Goal: Find specific page/section: Find specific page/section

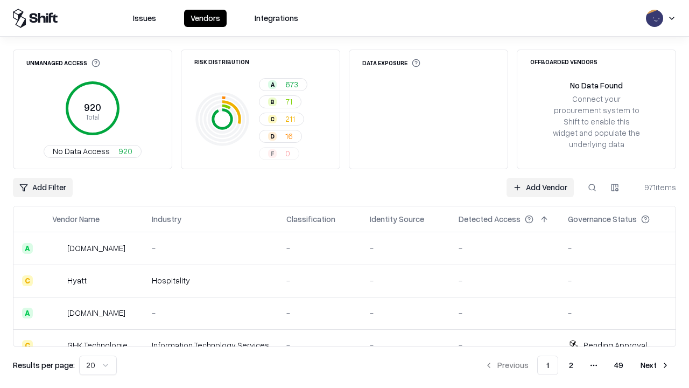
click at [344, 194] on div "Add Filter Add Vendor 971 items" at bounding box center [344, 187] width 663 height 19
click at [43, 187] on html "Issues Vendors Integrations Unmanaged Access 920 Total No Data Access 920 Risk …" at bounding box center [344, 194] width 689 height 388
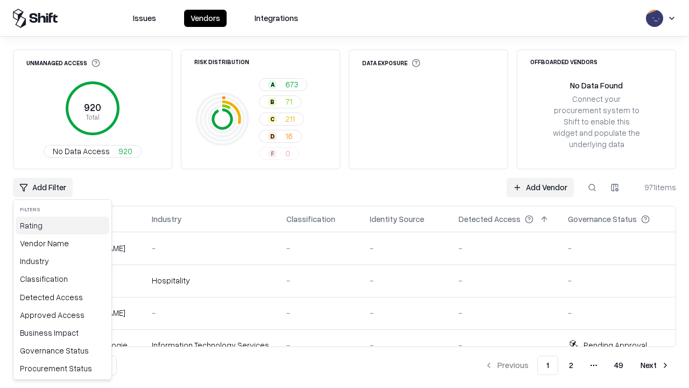
click at [62, 225] on div "Rating" at bounding box center [63, 225] width 94 height 18
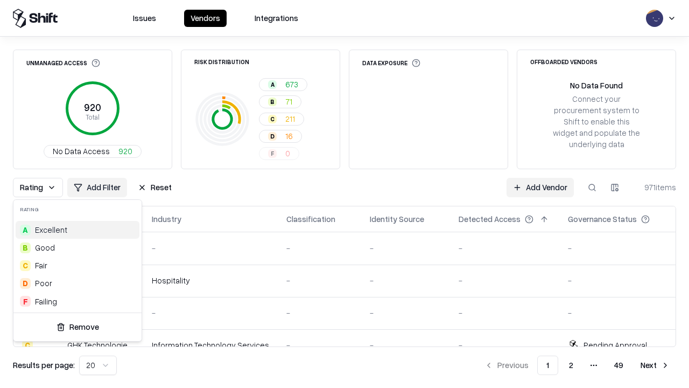
click at [344, 194] on html "Issues Vendors Integrations Unmanaged Access 920 Total No Data Access 920 Risk …" at bounding box center [344, 194] width 689 height 388
click at [344, 194] on div "Rating Add Filter Reset Add Vendor 971 items" at bounding box center [344, 187] width 663 height 19
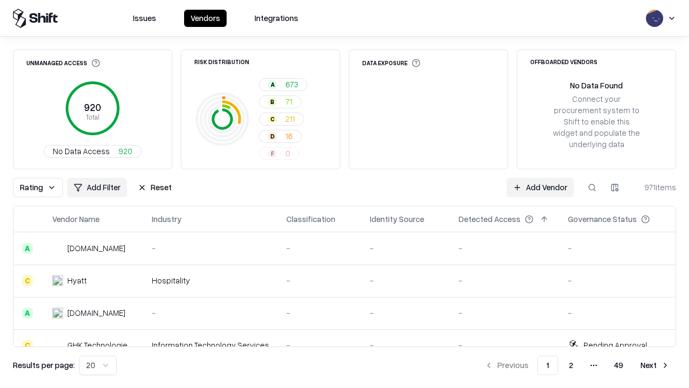
click at [154, 187] on button "Reset" at bounding box center [154, 187] width 47 height 19
click at [344, 194] on div "Rating Add Filter Reset Add Vendor 971 items" at bounding box center [344, 187] width 663 height 19
click at [43, 187] on html "Issues Vendors Integrations Unmanaged Access 920 Total No Data Access 920 Risk …" at bounding box center [344, 194] width 689 height 388
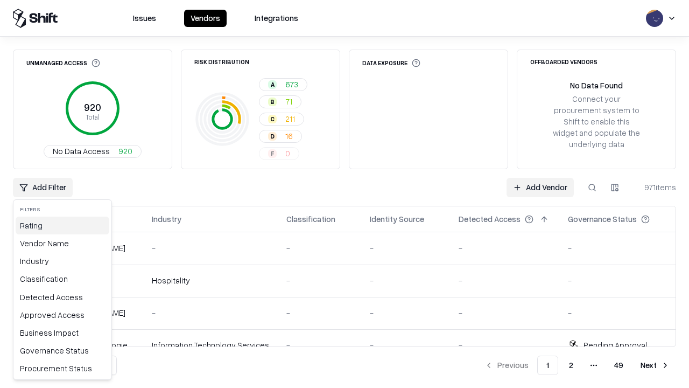
click at [62, 225] on div "Rating" at bounding box center [63, 225] width 94 height 18
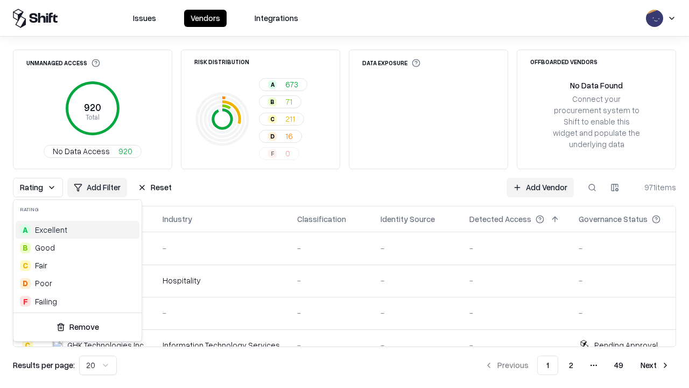
click at [75, 229] on div "A Excellent" at bounding box center [78, 230] width 124 height 18
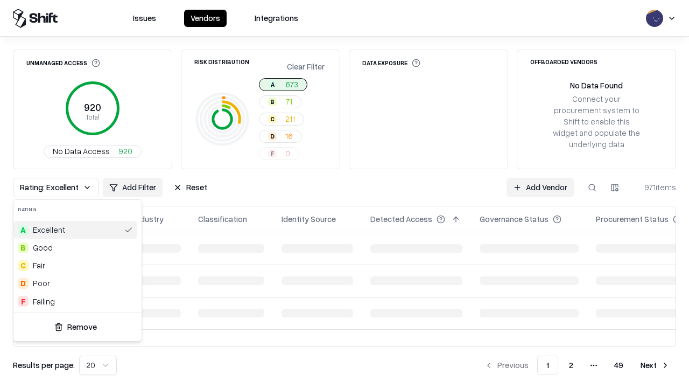
click at [344, 194] on html "Issues Vendors Integrations Unmanaged Access 920 Total No Data Access 920 Risk …" at bounding box center [344, 194] width 689 height 388
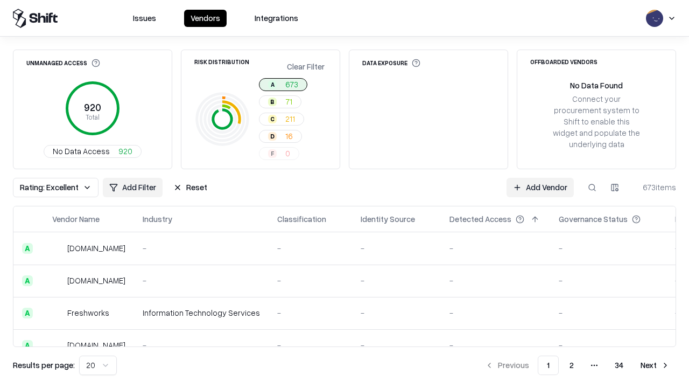
click at [344, 194] on div "Rating: Excellent Add Filter Reset Add Vendor 673 items" at bounding box center [344, 187] width 663 height 19
click at [190, 187] on button "Reset" at bounding box center [190, 187] width 47 height 19
click at [344, 194] on div "Add Filter Add Vendor 673 items" at bounding box center [344, 187] width 663 height 19
click at [43, 187] on html "Issues Vendors Integrations Unmanaged Access 920 Total No Data Access 920 Risk …" at bounding box center [344, 194] width 689 height 388
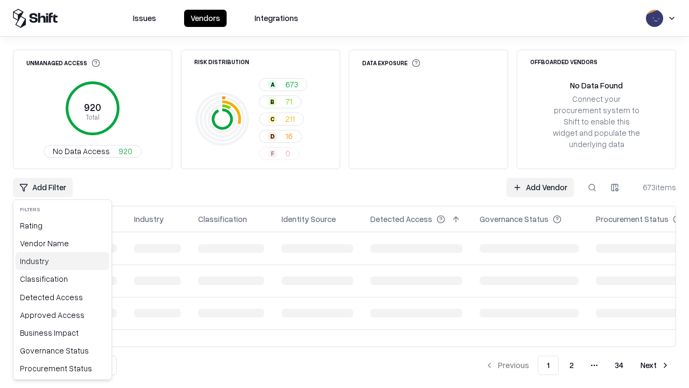
click at [62, 261] on div "Industry" at bounding box center [63, 261] width 94 height 18
